Goal: Find specific fact: Find specific fact

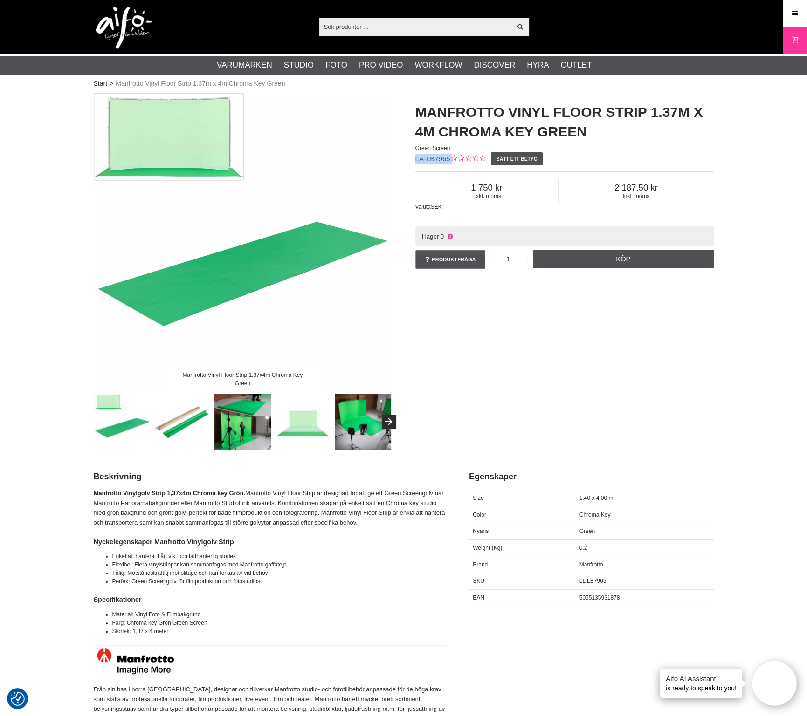
drag, startPoint x: 450, startPoint y: 162, endPoint x: 413, endPoint y: 159, distance: 36.9
click at [413, 159] on div "Manfrotto Vinyl Floor Strip 1.37m x 4m Chroma Key Green Green Screen LA-LB7965 …" at bounding box center [565, 186] width 322 height 187
copy div "LA-LB7965"
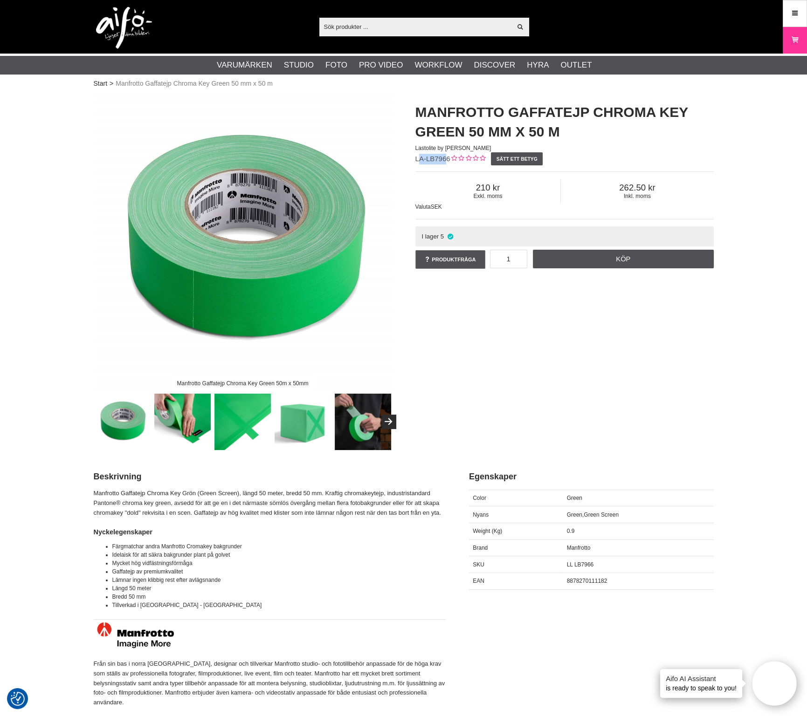
drag, startPoint x: 447, startPoint y: 161, endPoint x: 420, endPoint y: 153, distance: 28.6
click at [420, 154] on div "LA-LB7966" at bounding box center [432, 159] width 35 height 11
click at [448, 162] on span "LA-LB7966" at bounding box center [432, 159] width 35 height 8
drag, startPoint x: 448, startPoint y: 158, endPoint x: 415, endPoint y: 159, distance: 33.6
click at [415, 159] on span "LA-LB7966" at bounding box center [432, 159] width 35 height 8
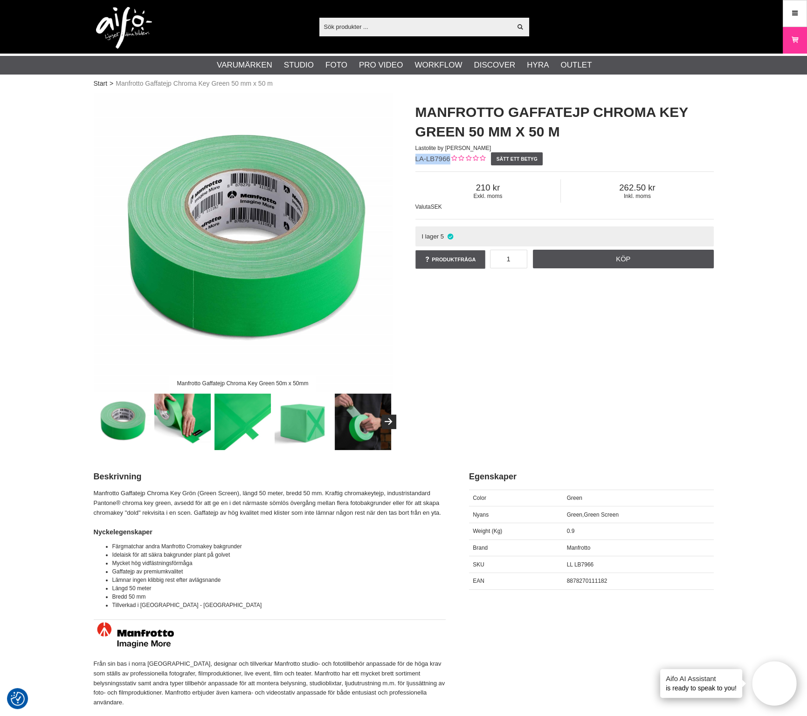
copy span "LA-LB7966"
